Goal: Navigation & Orientation: Find specific page/section

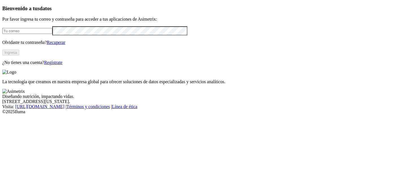
type input "manuela.chavarria@asimetrix.co"
click at [19, 55] on button "Ingresa" at bounding box center [10, 53] width 17 height 6
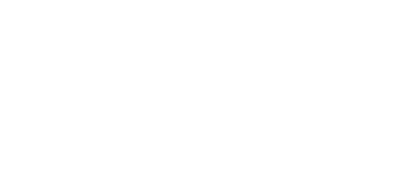
click at [8, 11] on icon at bounding box center [11, 115] width 18 height 226
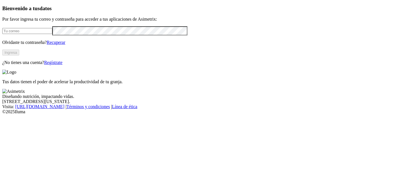
type input "[PERSON_NAME][EMAIL_ADDRESS][PERSON_NAME][DOMAIN_NAME]"
click at [19, 55] on button "Ingresa" at bounding box center [10, 53] width 17 height 6
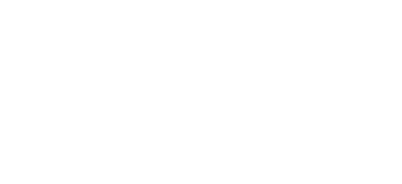
click at [9, 8] on icon at bounding box center [11, 115] width 18 height 226
